Goal: Find contact information: Find contact information

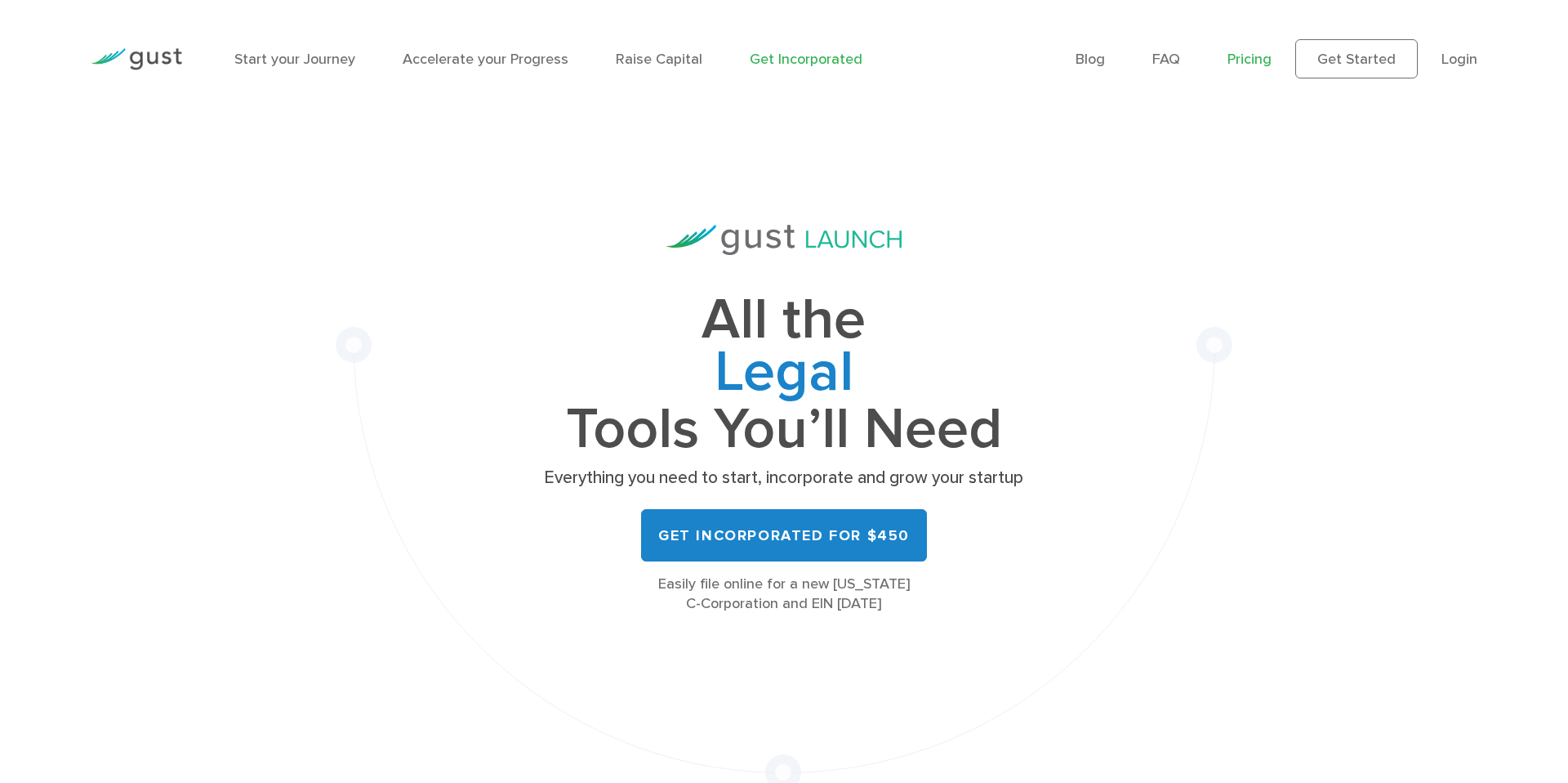
click at [1263, 59] on link "Pricing" at bounding box center [1249, 58] width 44 height 17
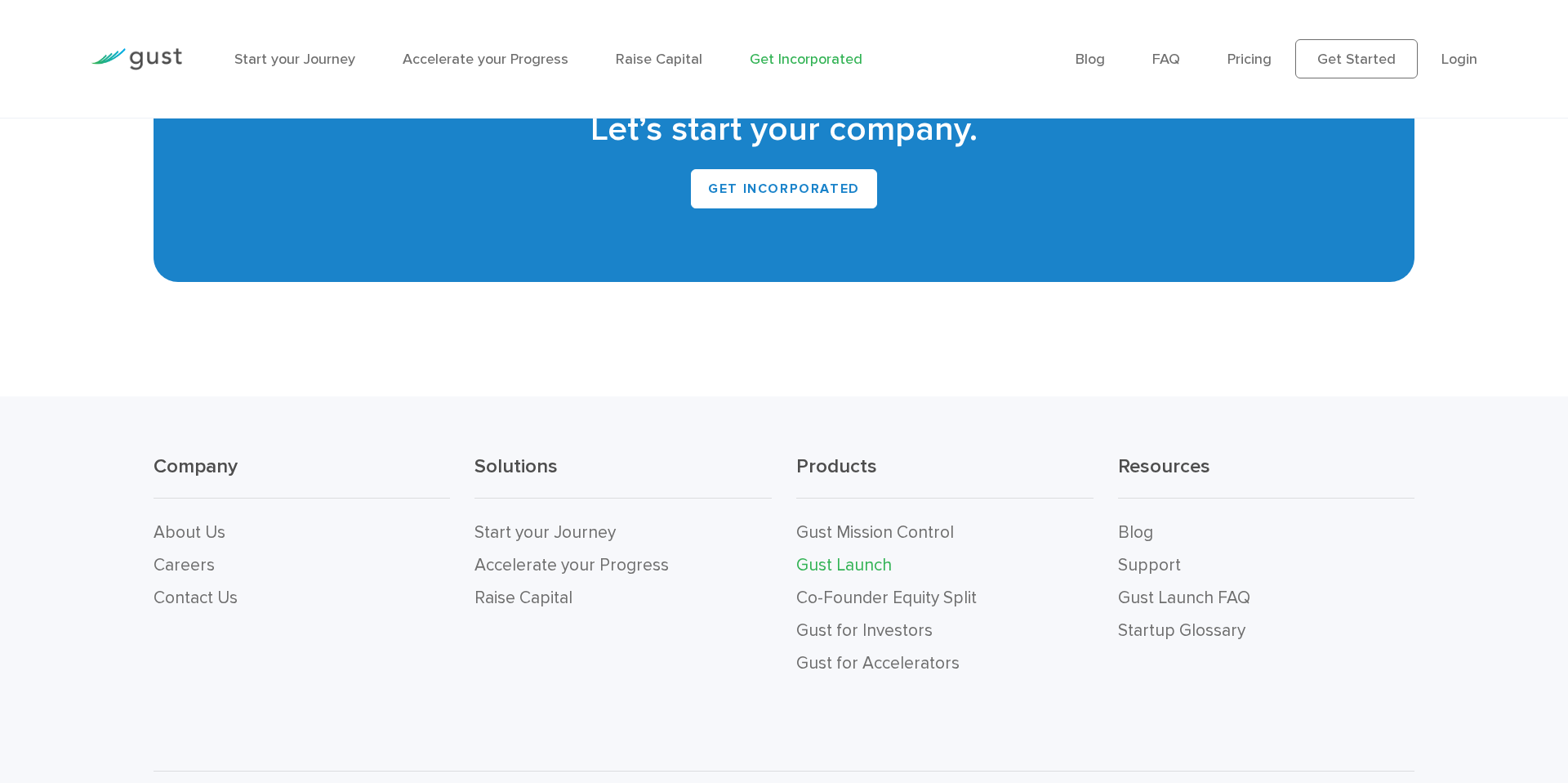
scroll to position [10121, 0]
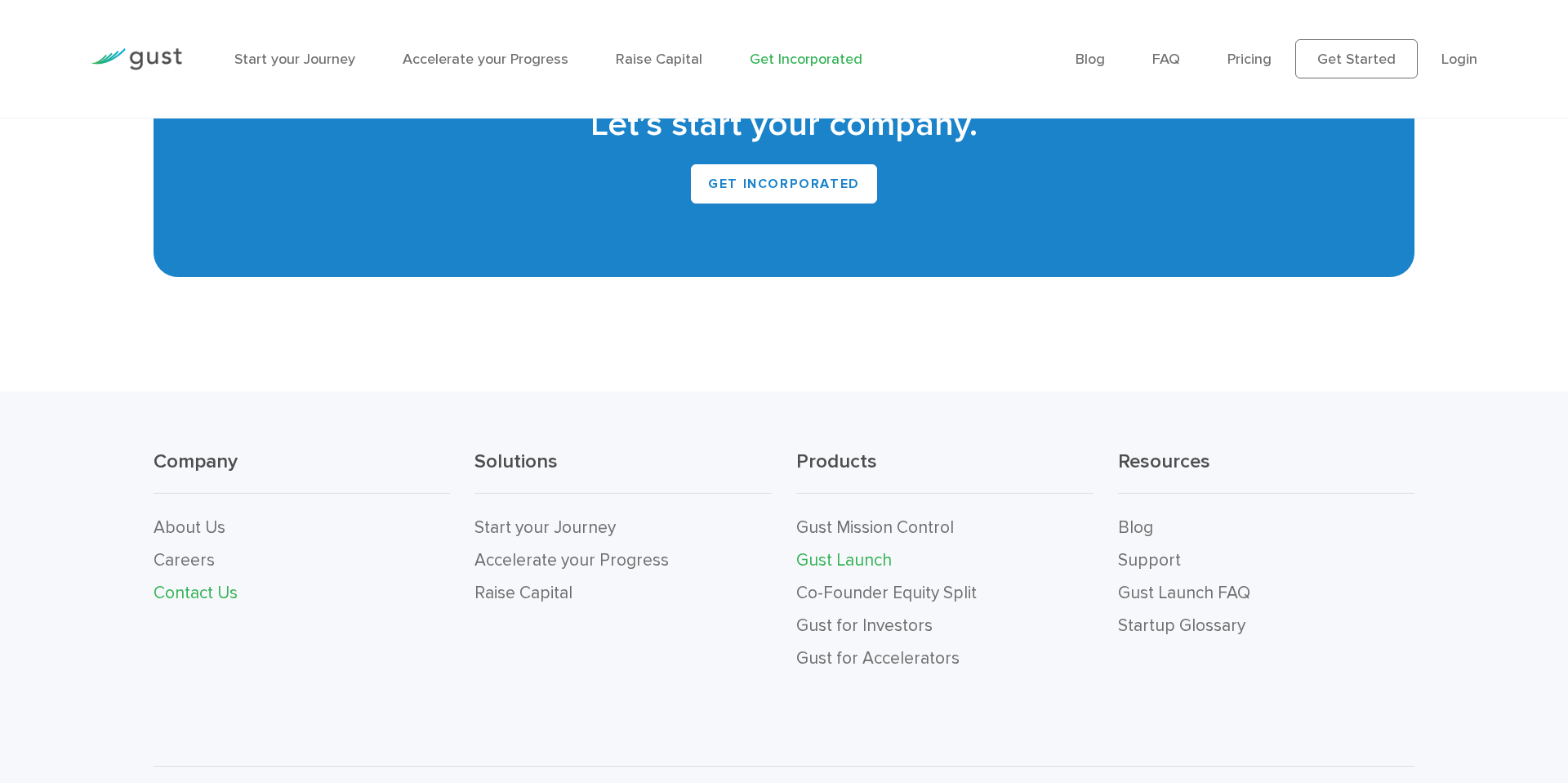
click at [169, 583] on link "Contact Us" at bounding box center [195, 593] width 84 height 20
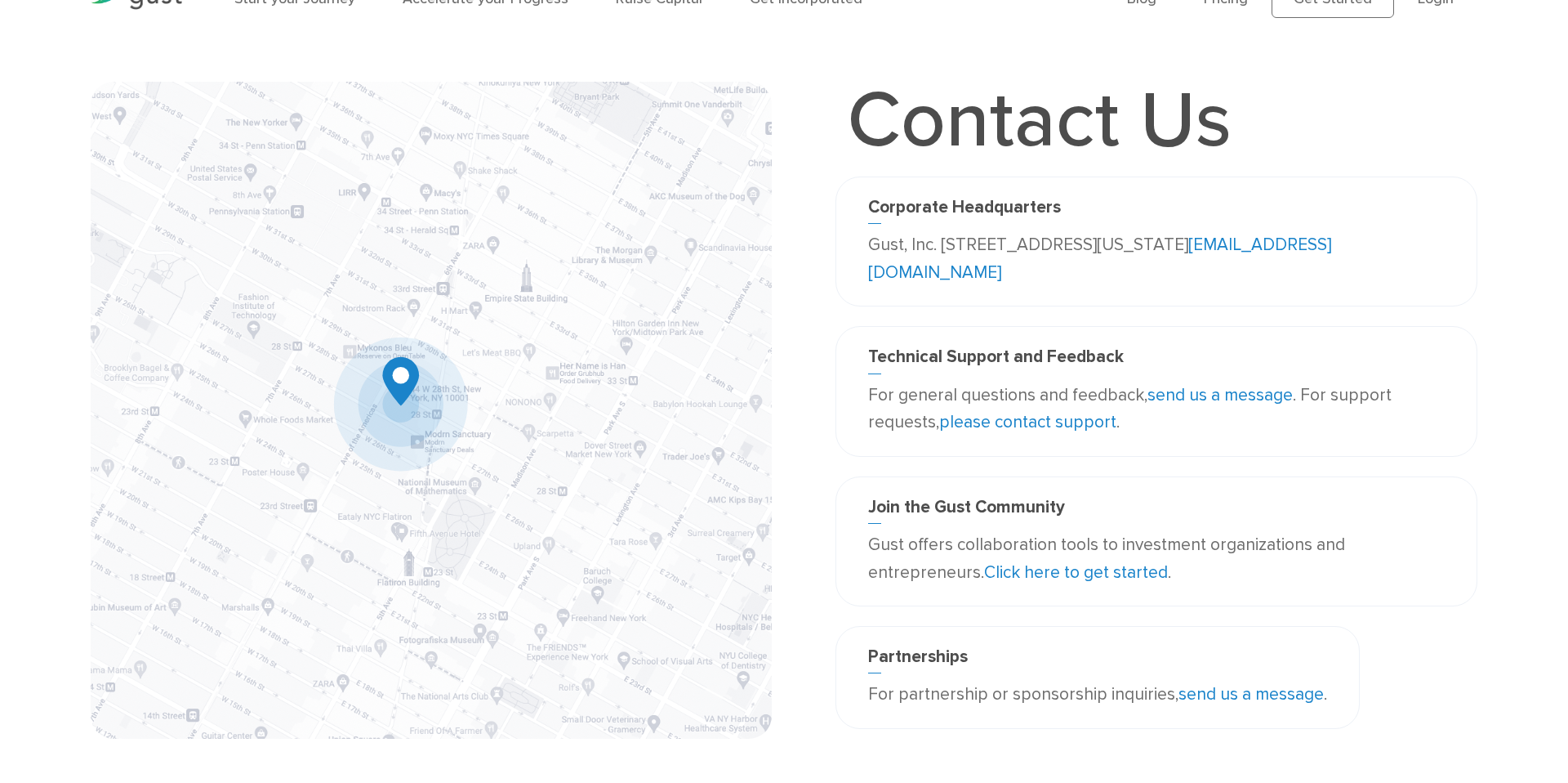
scroll to position [59, 0]
click at [1038, 428] on link "please contact support" at bounding box center [1028, 423] width 177 height 20
